Goal: Check status: Check status

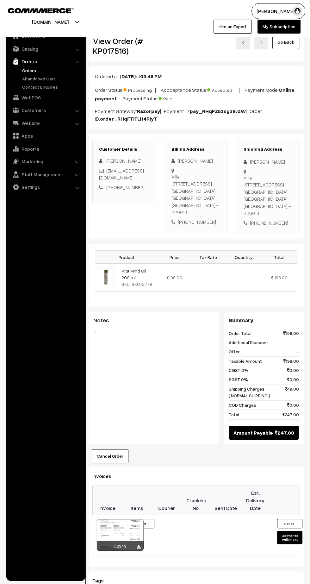
click at [31, 72] on link "Orders" at bounding box center [52, 70] width 63 height 7
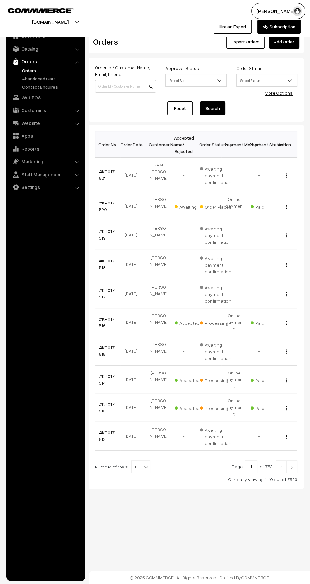
click at [103, 200] on link "#KP017520" at bounding box center [107, 206] width 16 height 12
